Goal: Task Accomplishment & Management: Use online tool/utility

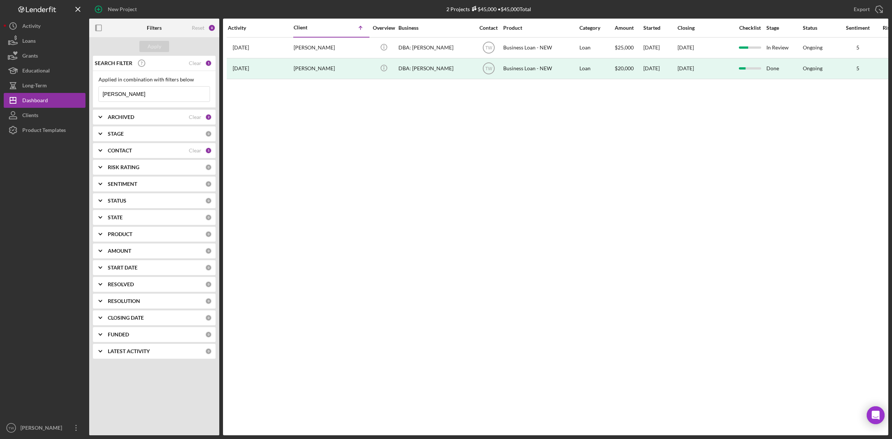
click at [133, 95] on input "[PERSON_NAME]" at bounding box center [154, 94] width 111 height 15
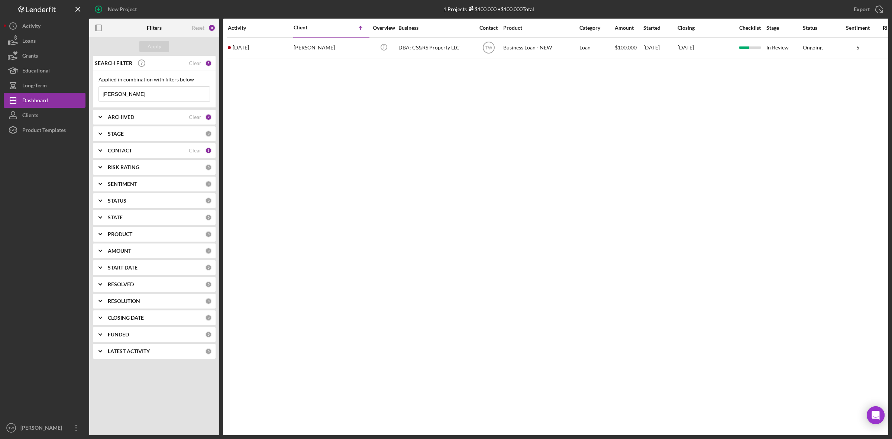
click at [147, 94] on input "[PERSON_NAME]" at bounding box center [154, 94] width 111 height 15
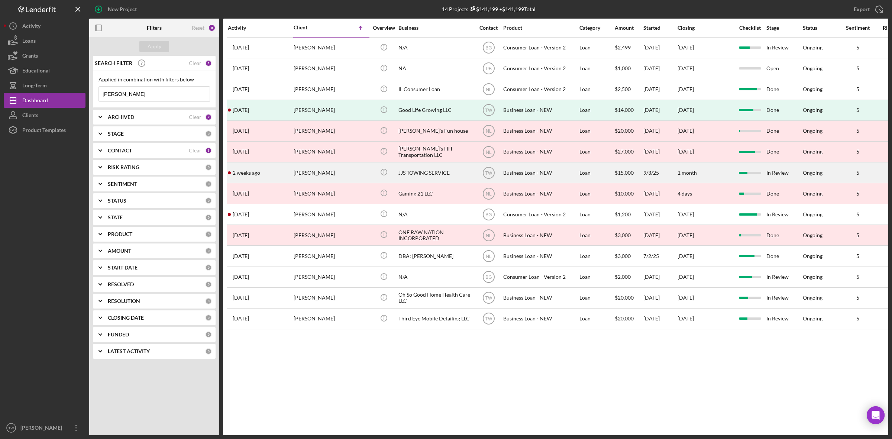
type input "[PERSON_NAME]"
click at [314, 175] on div "[PERSON_NAME]" at bounding box center [331, 173] width 74 height 20
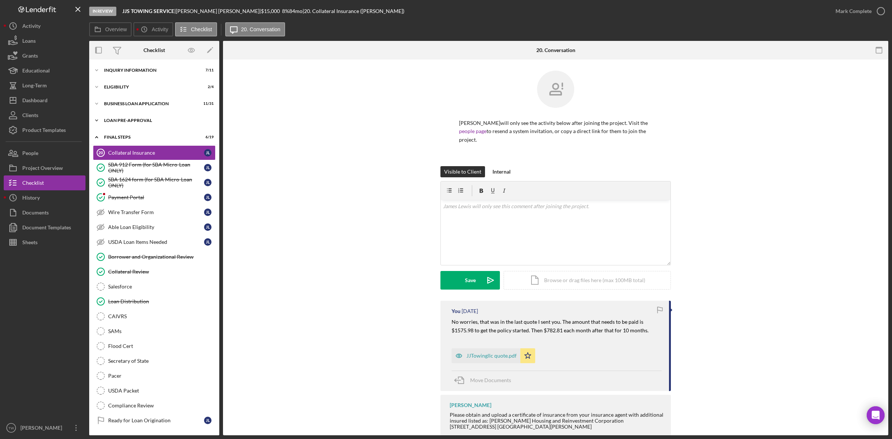
click at [167, 127] on div "Icon/Expander LOAN PRE-APPROVAL 1 / 2" at bounding box center [154, 120] width 130 height 15
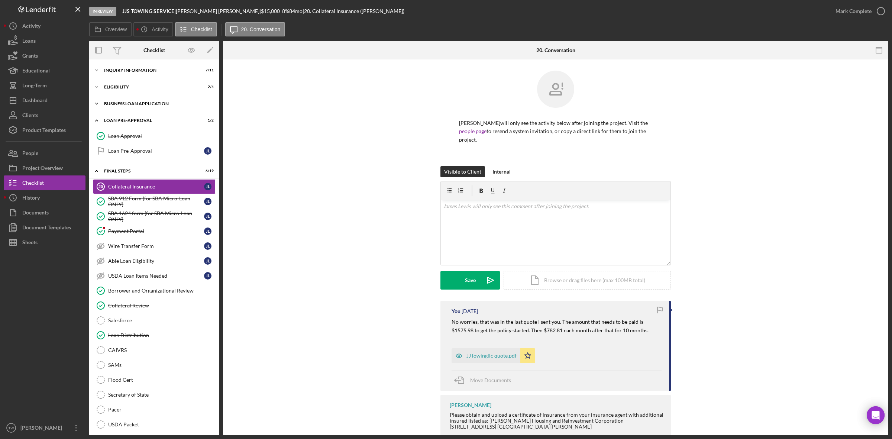
click at [145, 106] on div "Icon/Expander BUSINESS LOAN APPLICATION 11 / 31" at bounding box center [154, 103] width 130 height 15
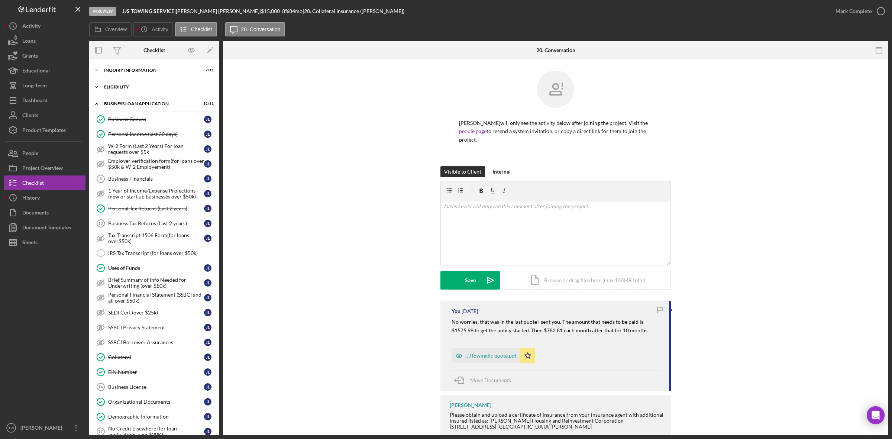
click at [144, 91] on div "Icon/Expander ELIGIBILITY 2 / 4" at bounding box center [154, 87] width 130 height 15
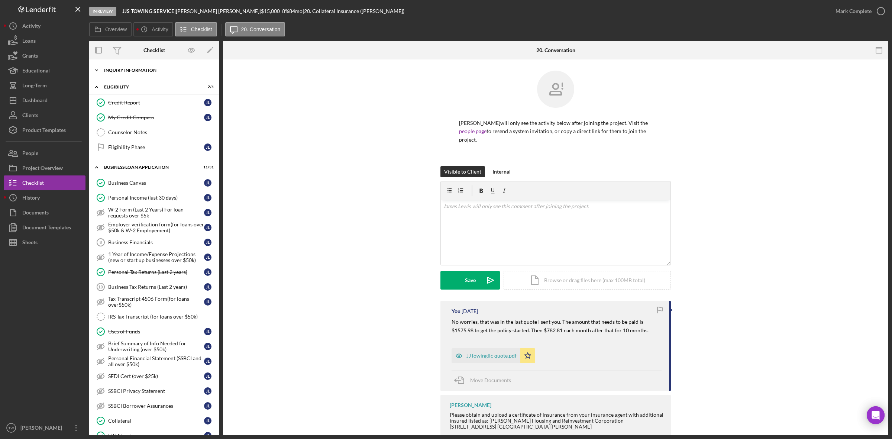
click at [147, 70] on div "INQUIRY INFORMATION" at bounding box center [157, 70] width 106 height 4
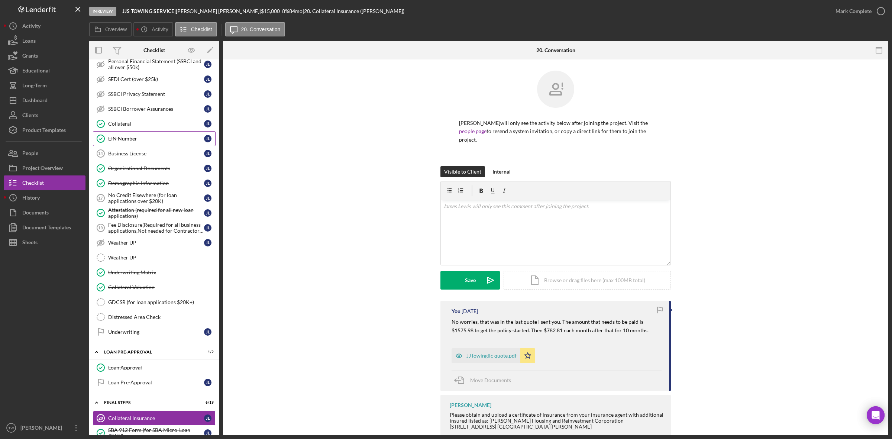
scroll to position [604, 0]
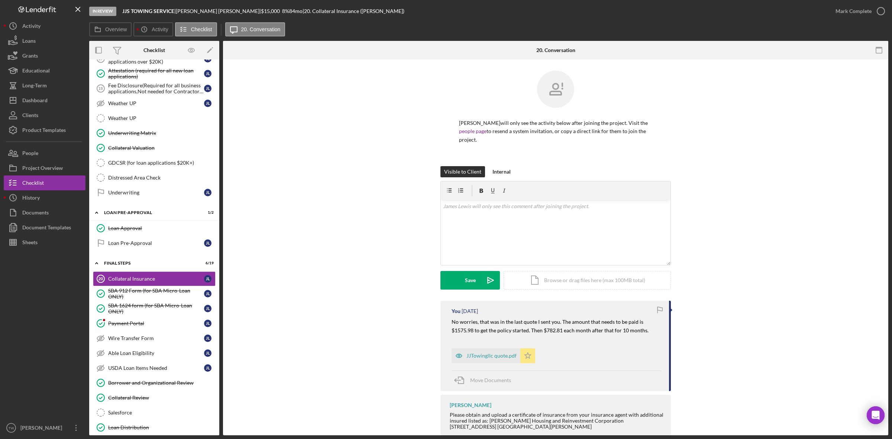
click at [530, 348] on icon "Icon/Star" at bounding box center [527, 355] width 15 height 15
click at [541, 204] on div "v Color teal Color pink Remove color Add row above Add row below Add column bef…" at bounding box center [556, 232] width 230 height 65
click at [473, 278] on div "Save" at bounding box center [470, 280] width 11 height 19
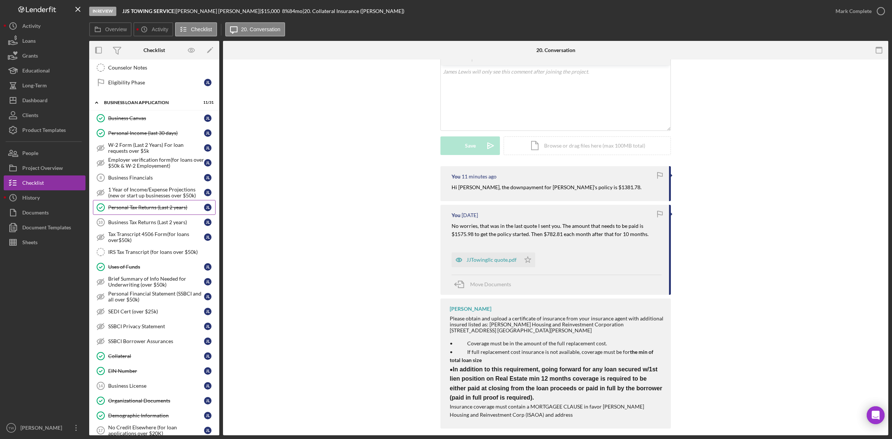
scroll to position [325, 0]
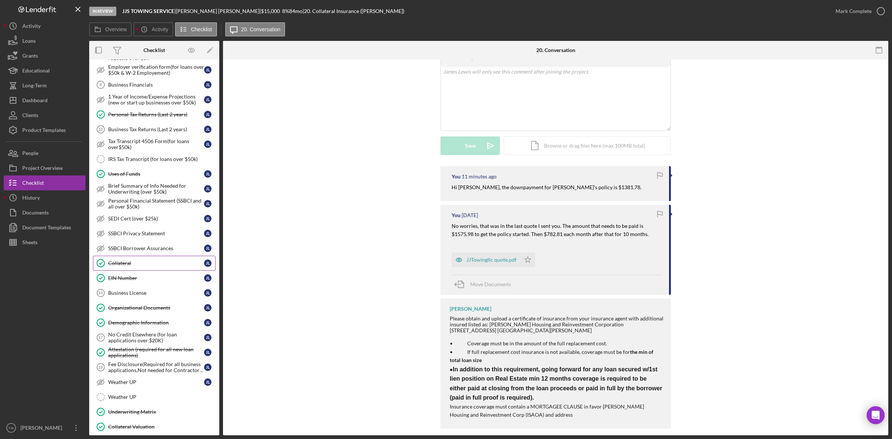
click at [138, 271] on link "Collateral Collateral [PERSON_NAME]" at bounding box center [154, 263] width 123 height 15
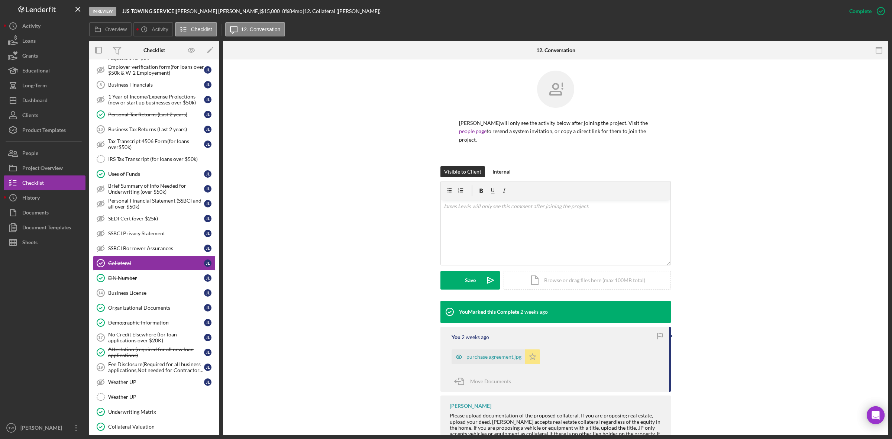
click at [533, 354] on polygon "button" at bounding box center [533, 357] width 6 height 6
click at [539, 226] on div "v Color teal Color pink Remove color Add row above Add row below Add column bef…" at bounding box center [556, 232] width 230 height 65
click at [477, 274] on div "Upload" at bounding box center [470, 280] width 17 height 19
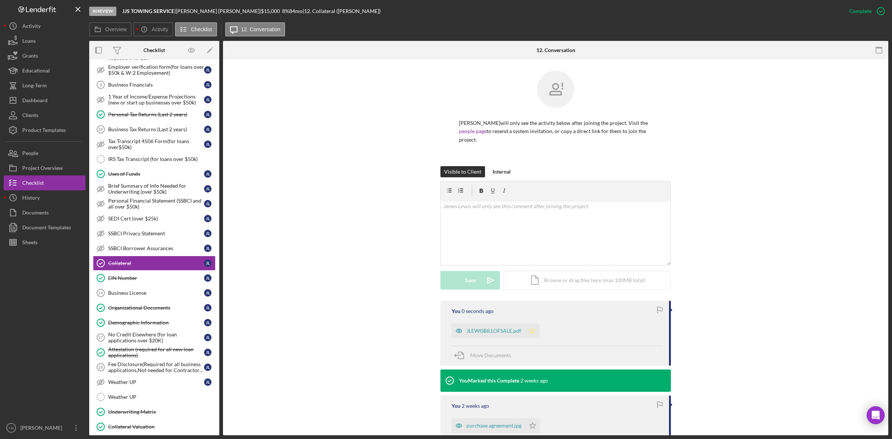
click at [531, 326] on icon "Icon/Star" at bounding box center [532, 330] width 15 height 15
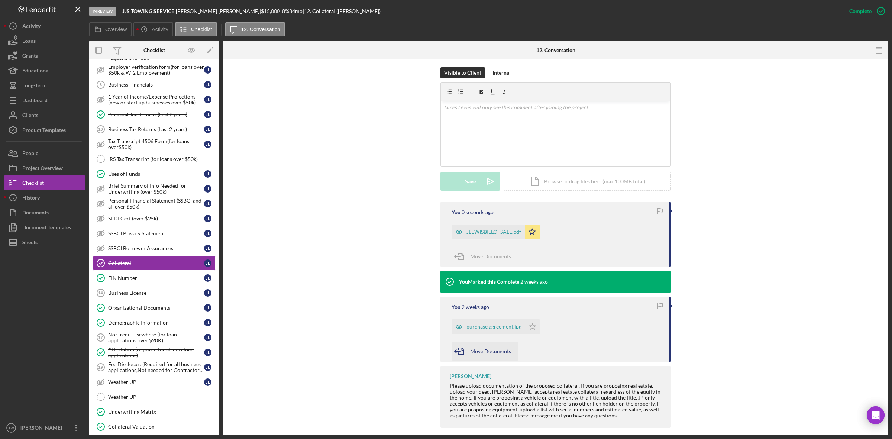
click at [497, 348] on span "Move Documents" at bounding box center [490, 351] width 41 height 6
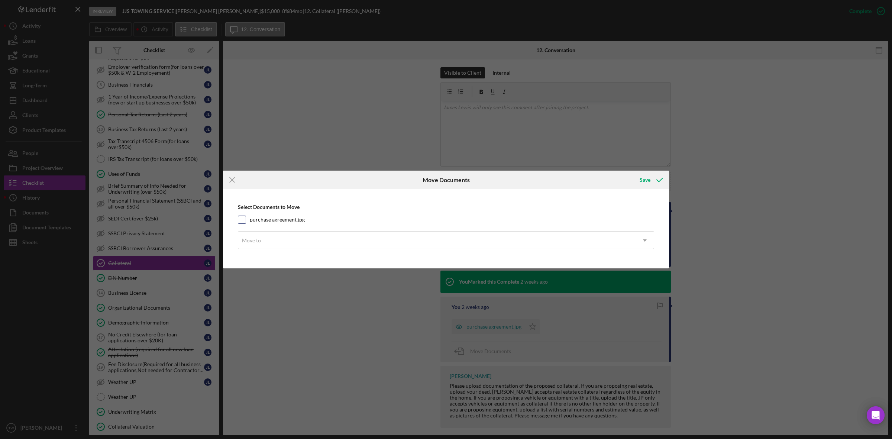
click at [292, 218] on label "purchase agreement.jpg" at bounding box center [277, 219] width 55 height 7
click at [246, 218] on input "purchase agreement.jpg" at bounding box center [241, 219] width 7 height 7
checkbox input "true"
click at [294, 238] on div "Move to" at bounding box center [437, 240] width 398 height 17
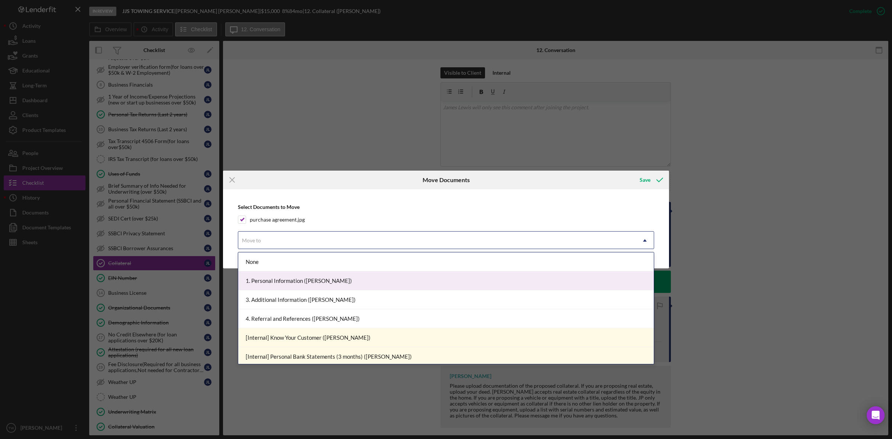
click at [305, 280] on div "1. Personal Information ([PERSON_NAME])" at bounding box center [446, 280] width 416 height 19
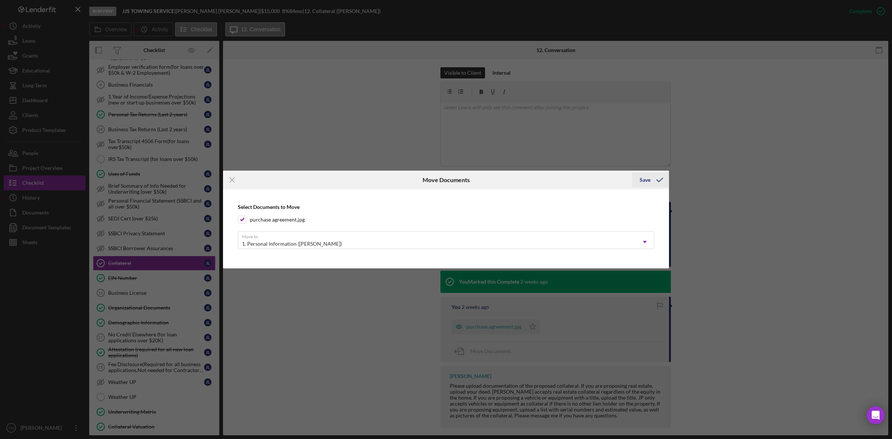
click at [652, 181] on icon "submit" at bounding box center [660, 180] width 19 height 19
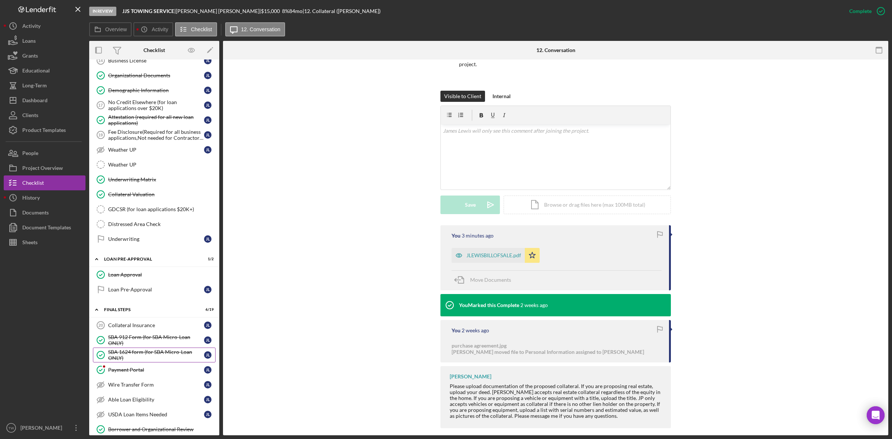
scroll to position [651, 0]
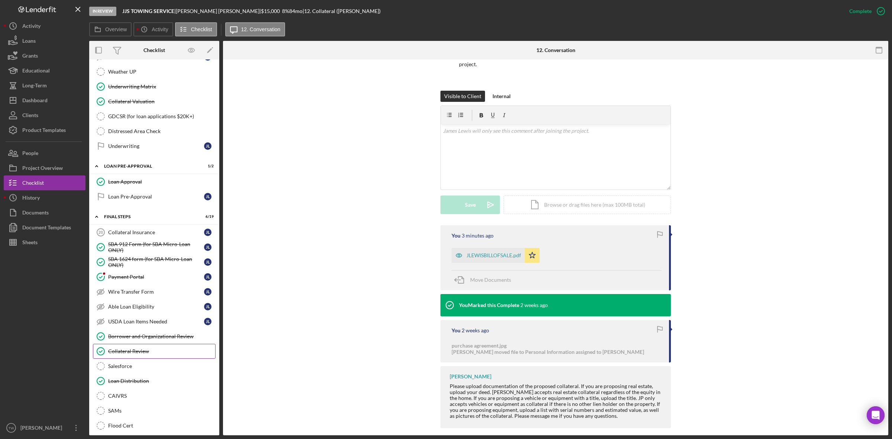
click at [138, 354] on div "Collateral Review" at bounding box center [161, 351] width 107 height 6
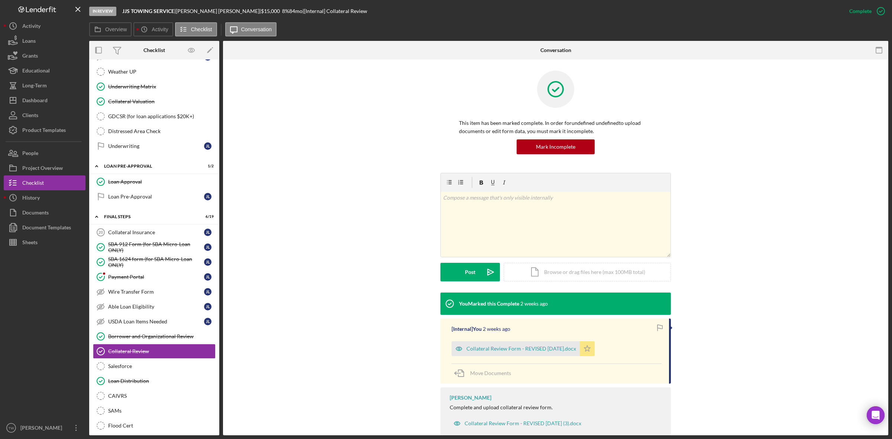
click at [588, 349] on icon "Icon/Star" at bounding box center [587, 348] width 15 height 15
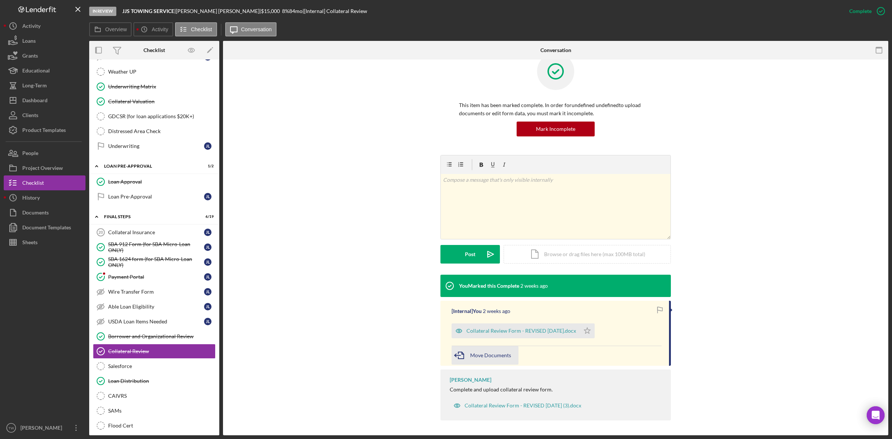
click at [508, 354] on span "Move Documents" at bounding box center [490, 355] width 41 height 6
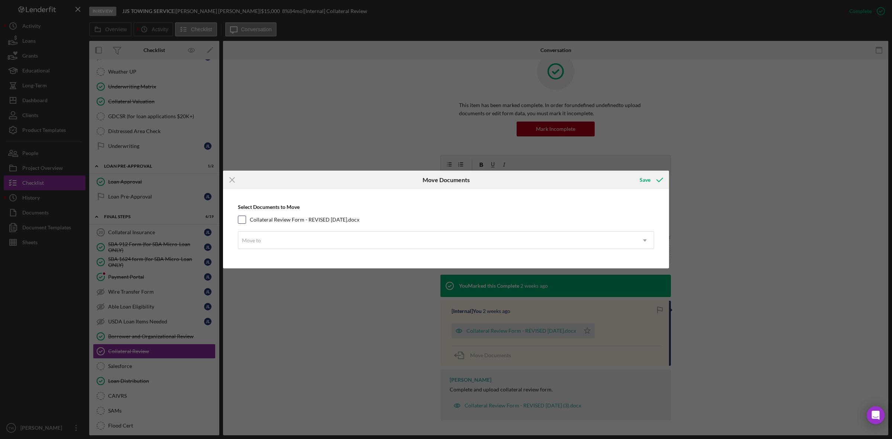
click at [328, 222] on label "Collateral Review Form - REVISED [DATE].docx" at bounding box center [305, 219] width 110 height 7
click at [246, 222] on input "Collateral Review Form - REVISED [DATE].docx" at bounding box center [241, 219] width 7 height 7
checkbox input "true"
click at [311, 245] on div "Move to" at bounding box center [437, 240] width 398 height 17
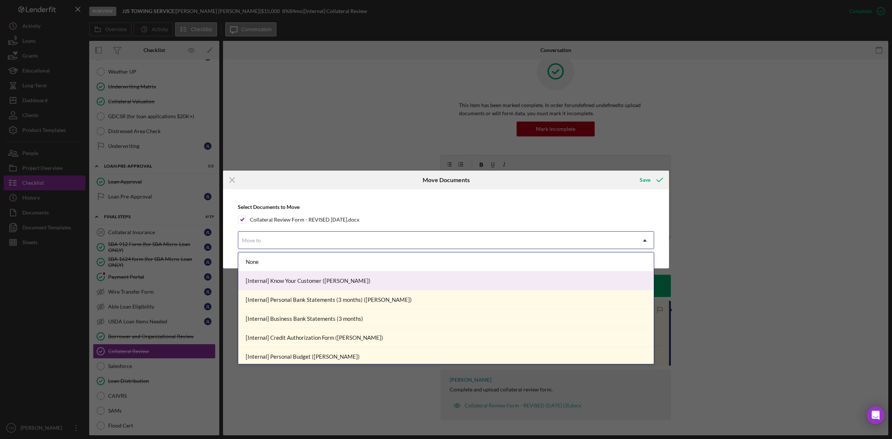
click at [307, 276] on div "[Internal] Know Your Customer ([PERSON_NAME])" at bounding box center [446, 280] width 416 height 19
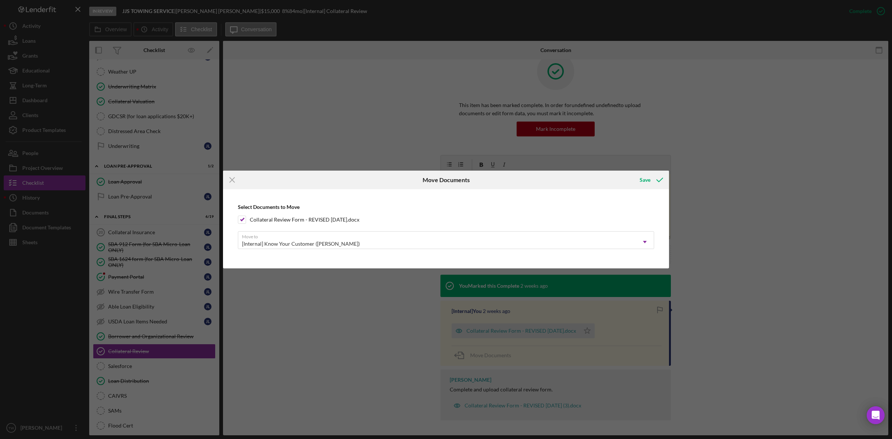
click at [665, 171] on div "Save" at bounding box center [650, 180] width 37 height 19
click at [656, 175] on icon "submit" at bounding box center [660, 180] width 19 height 19
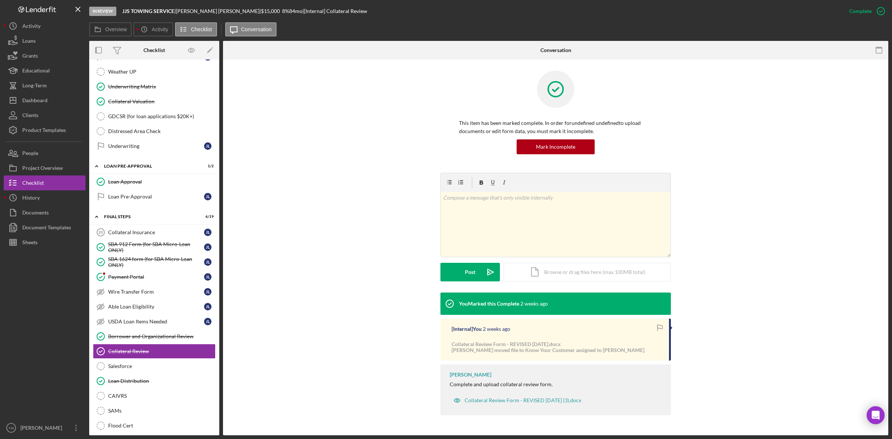
scroll to position [0, 0]
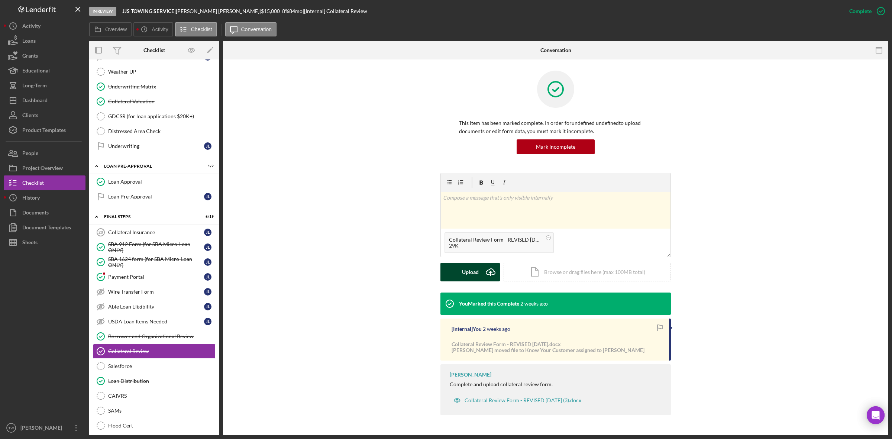
click at [463, 274] on div "Upload" at bounding box center [470, 272] width 17 height 19
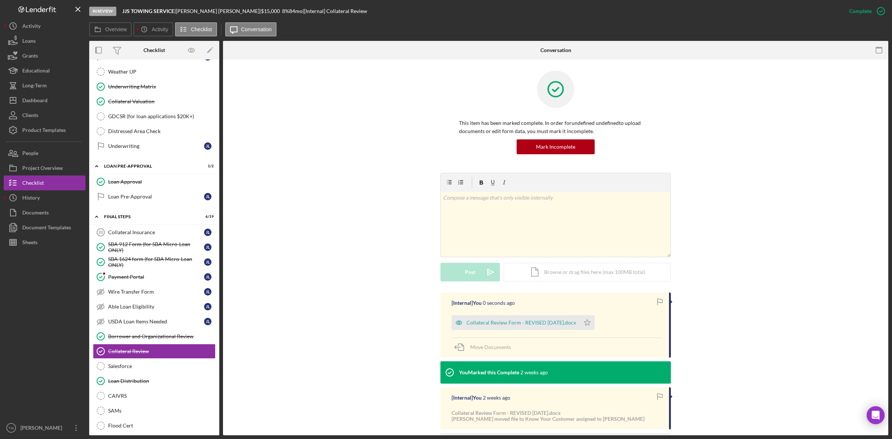
click at [599, 324] on div "Collateral Review Form - REVISED [DATE].docx Icon/Star" at bounding box center [525, 321] width 147 height 19
click at [591, 322] on polygon "button" at bounding box center [587, 322] width 6 height 6
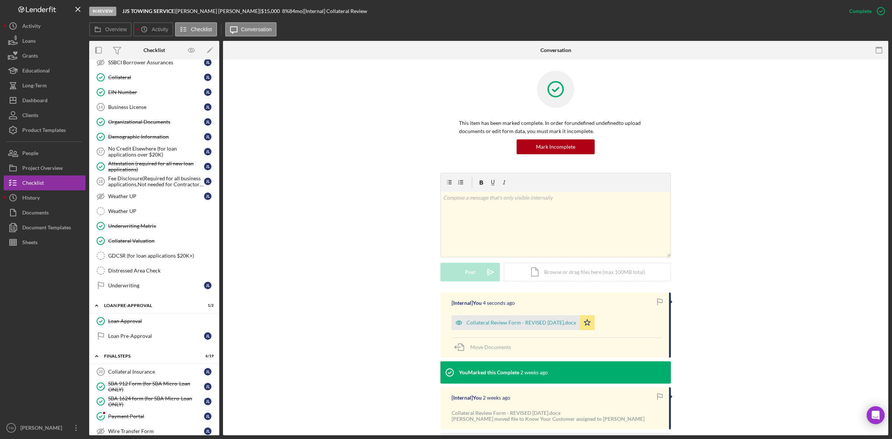
scroll to position [372, 0]
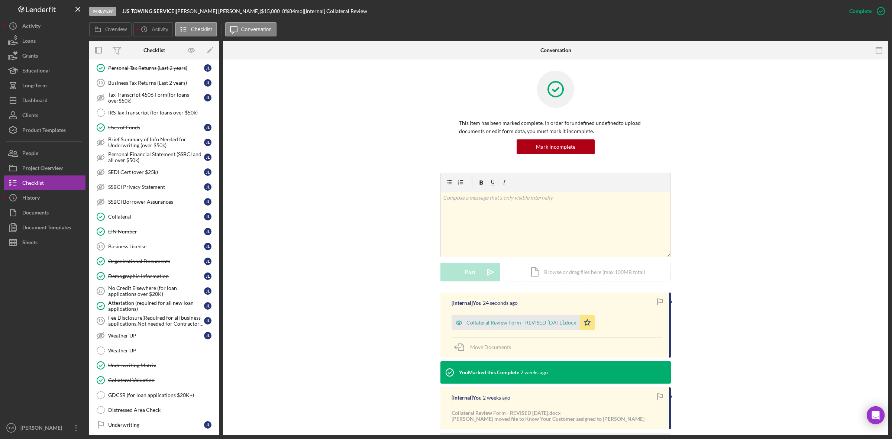
click at [335, 74] on div "This item has been marked complete. In order for undefined undefined to upload …" at bounding box center [555, 122] width 643 height 102
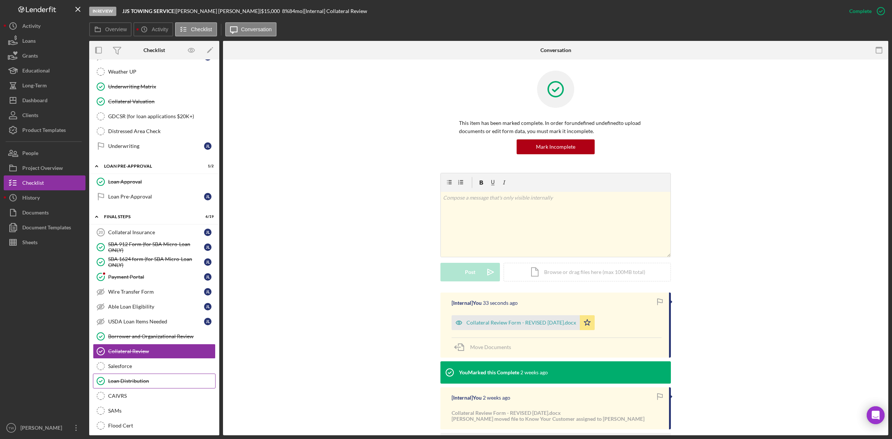
scroll to position [759, 0]
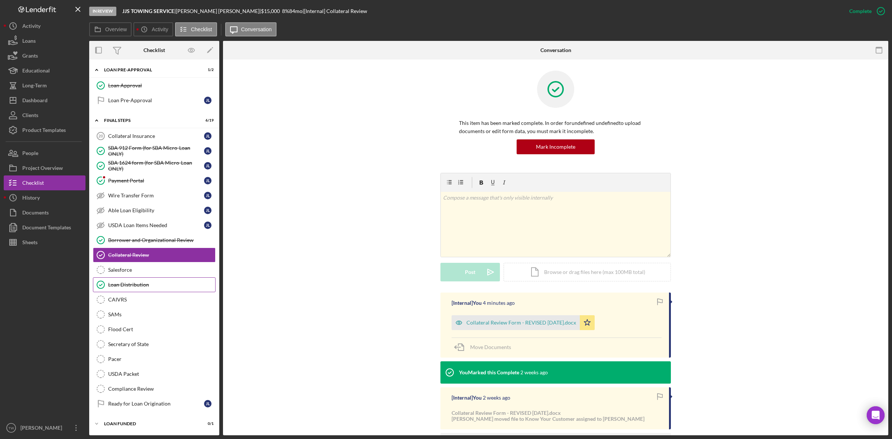
click at [132, 282] on div "Loan Distribution" at bounding box center [161, 285] width 107 height 6
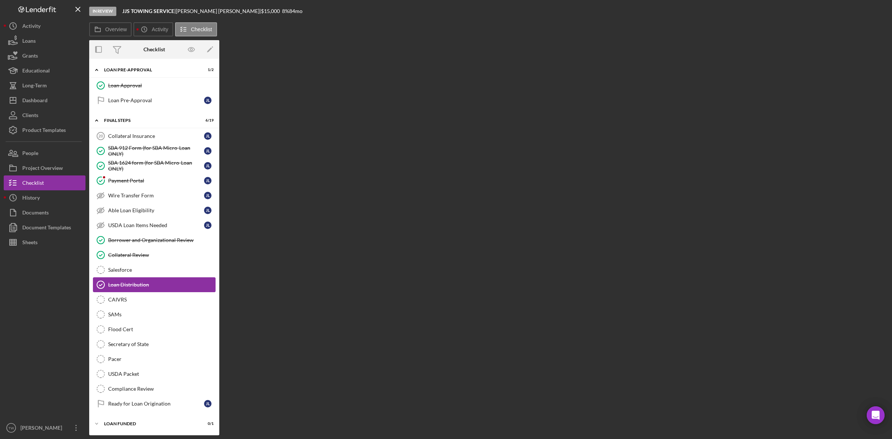
scroll to position [758, 0]
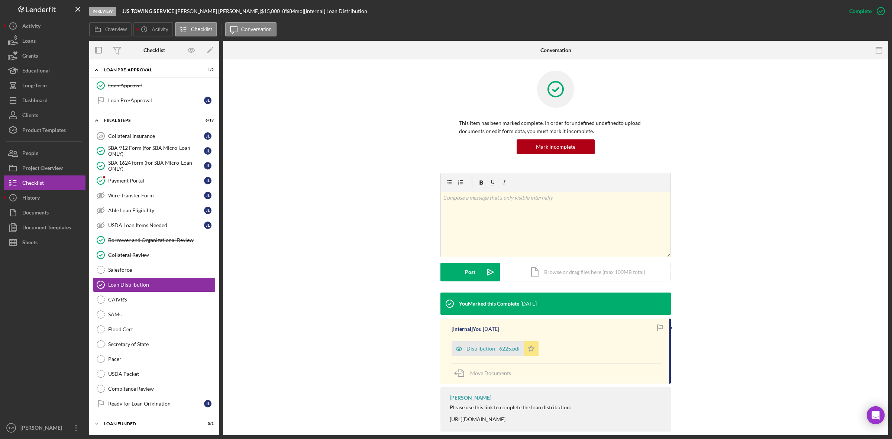
click at [533, 351] on icon "Icon/Star" at bounding box center [531, 348] width 15 height 15
click at [492, 348] on div "Distribution - 6225.pdf" at bounding box center [494, 349] width 54 height 6
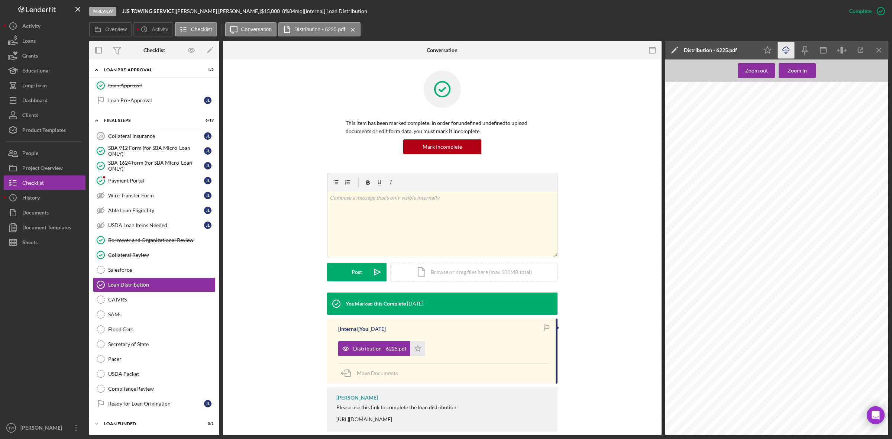
click at [780, 55] on icon "Icon/Download" at bounding box center [786, 50] width 17 height 17
click at [393, 368] on div "Move Documents" at bounding box center [377, 373] width 41 height 19
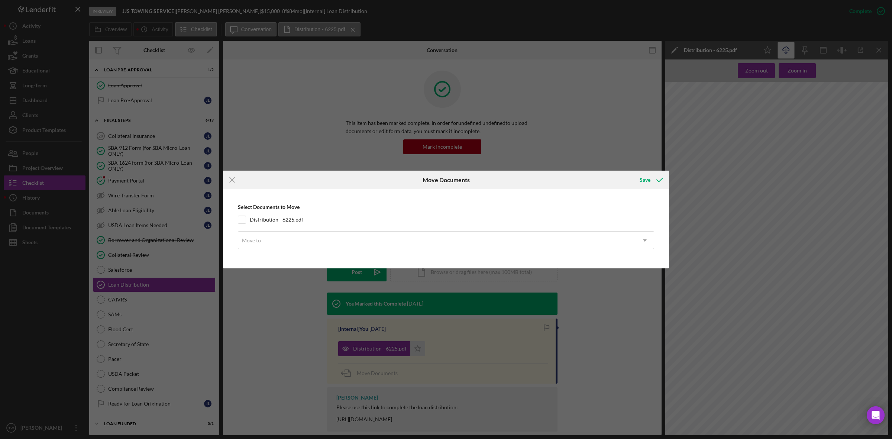
click at [281, 212] on div "Select Documents to Move Distribution - 6225.pdf Move to Icon/Dropdown Arrow" at bounding box center [446, 229] width 439 height 72
click at [281, 214] on div "Select Documents to Move Distribution - 6225.pdf Move to Icon/Dropdown Arrow" at bounding box center [446, 229] width 439 height 72
click at [278, 223] on label "Distribution - 6225.pdf" at bounding box center [277, 219] width 54 height 7
click at [246, 223] on input "Distribution - 6225.pdf" at bounding box center [241, 219] width 7 height 7
checkbox input "true"
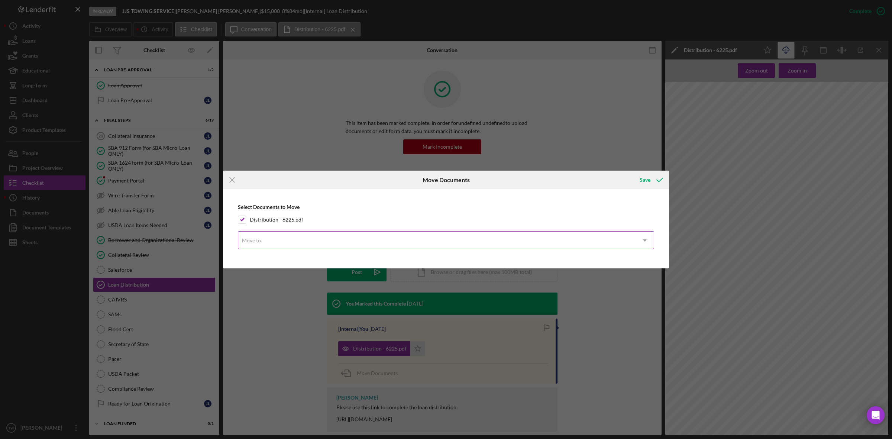
click at [288, 242] on div "Move to" at bounding box center [437, 240] width 398 height 17
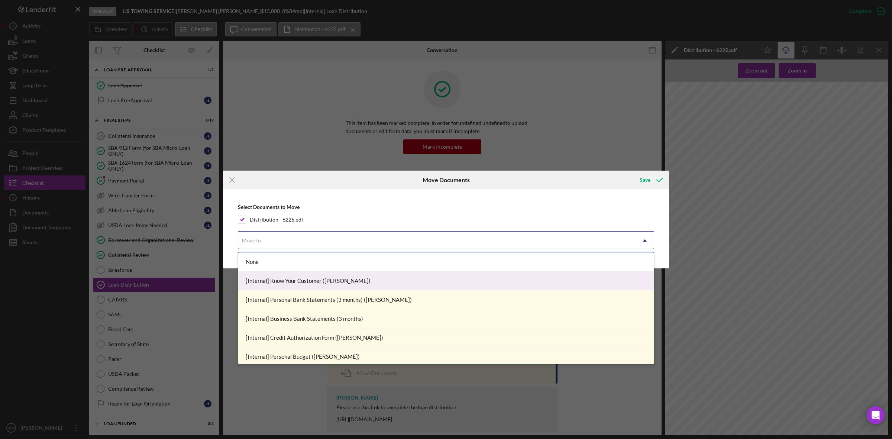
click at [292, 282] on div "[Internal] Know Your Customer ([PERSON_NAME])" at bounding box center [446, 280] width 416 height 19
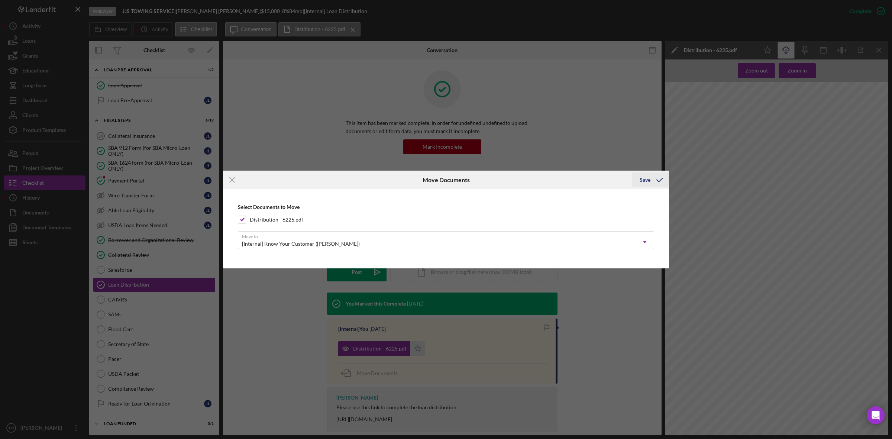
click at [654, 183] on icon "submit" at bounding box center [660, 180] width 19 height 19
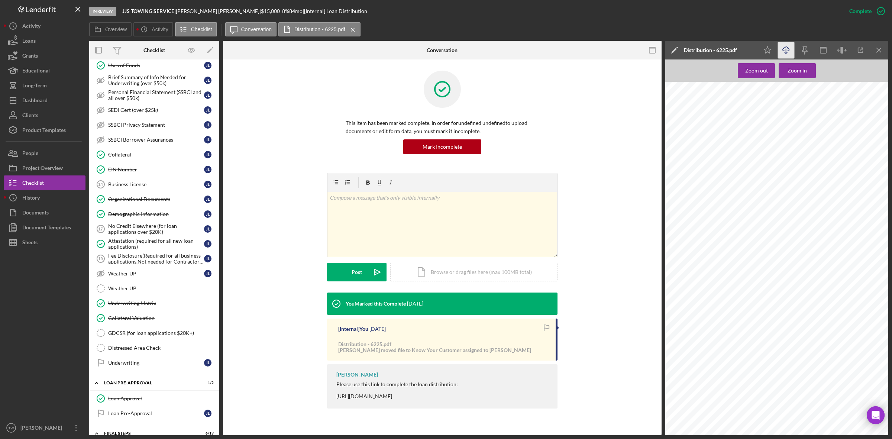
scroll to position [666, 0]
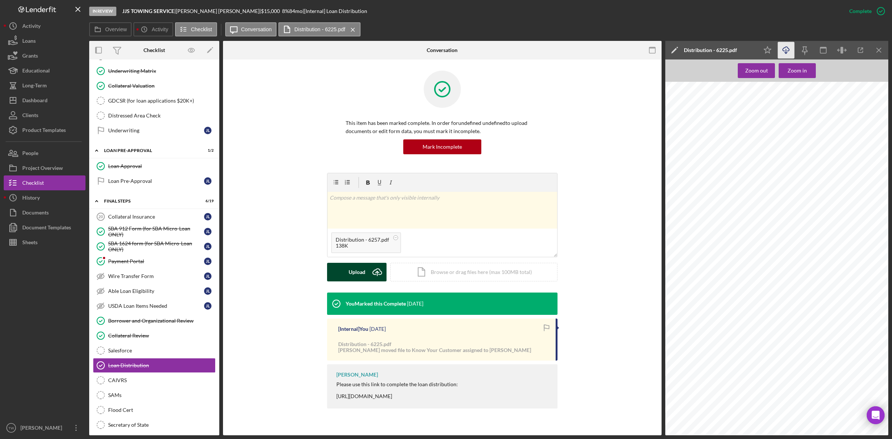
click at [360, 270] on div "Upload" at bounding box center [357, 272] width 17 height 19
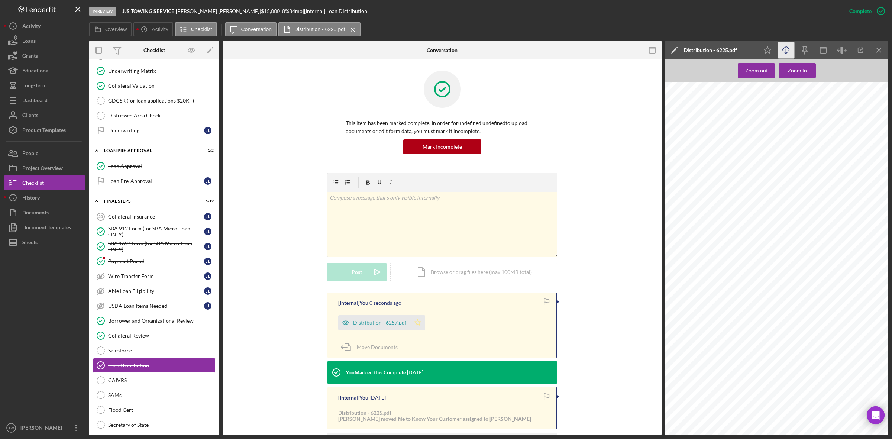
click at [420, 321] on icon "Icon/Star" at bounding box center [417, 322] width 15 height 15
